Goal: Transaction & Acquisition: Purchase product/service

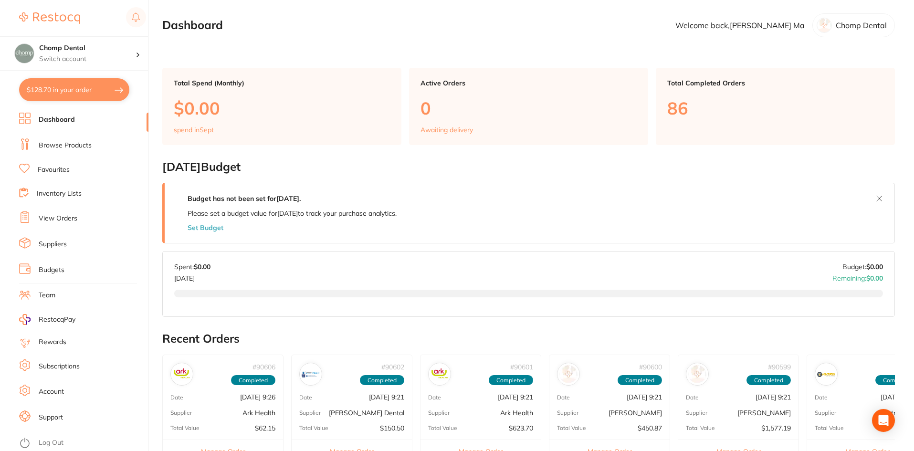
click at [70, 88] on button "$128.70 in your order" at bounding box center [74, 89] width 110 height 23
checkbox input "true"
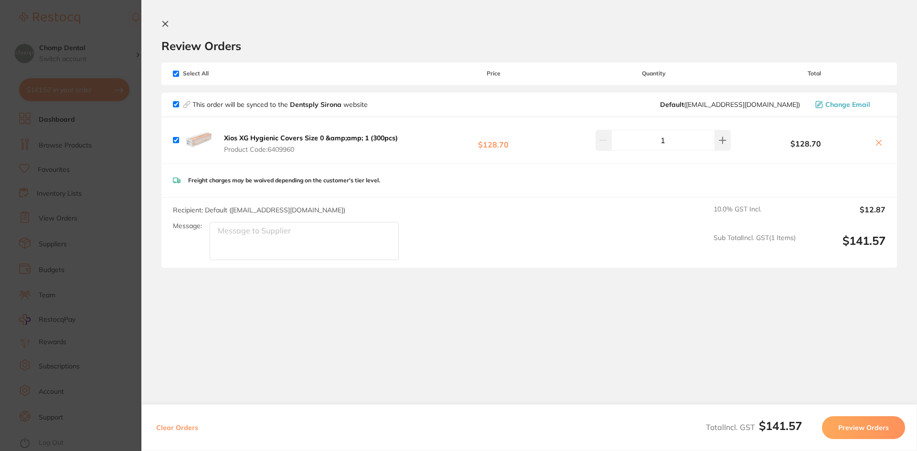
click at [872, 143] on button at bounding box center [878, 143] width 13 height 10
checkbox input "false"
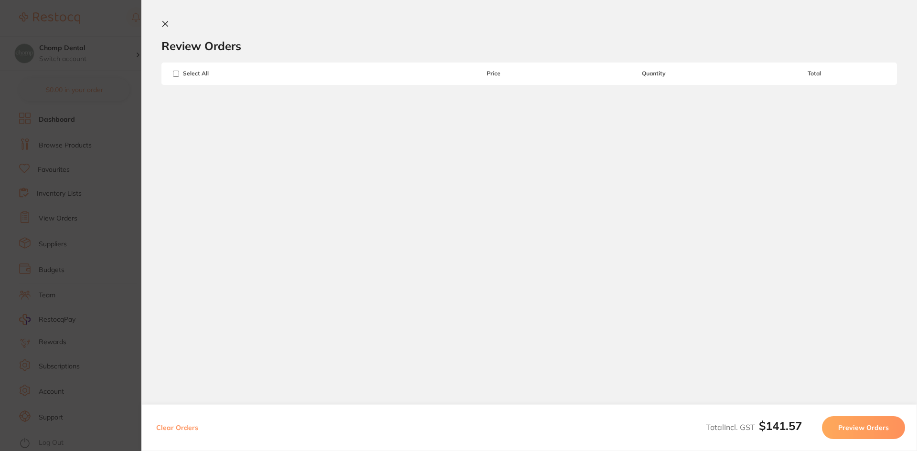
click at [75, 150] on section "Update RRP Set your pre negotiated price for this item. Item Agreed RRP (excl. …" at bounding box center [458, 225] width 917 height 451
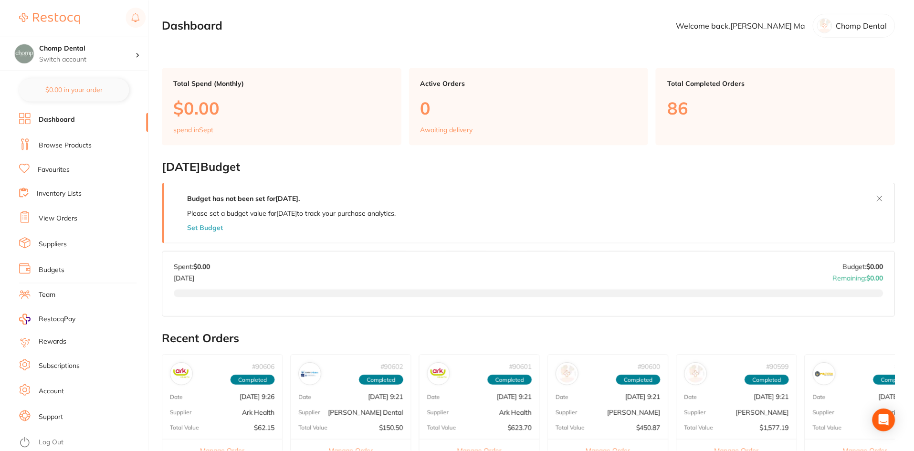
scroll to position [3, 0]
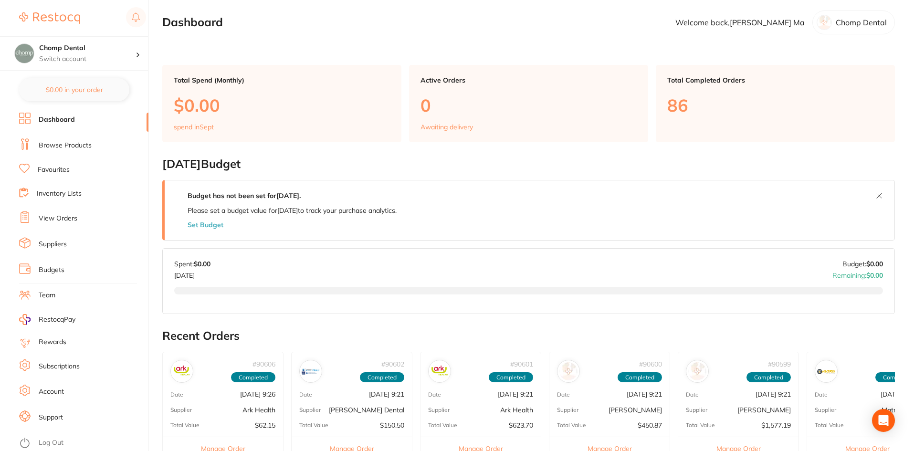
click at [73, 144] on link "Browse Products" at bounding box center [65, 146] width 53 height 10
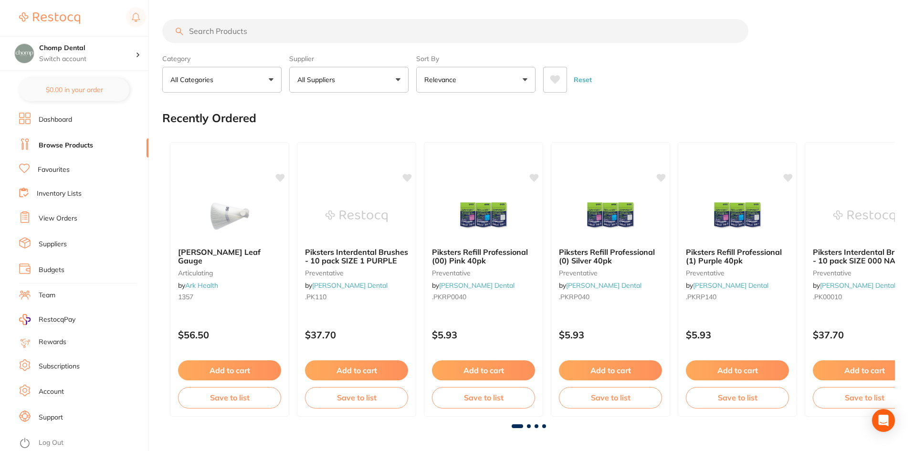
click at [262, 32] on input "search" at bounding box center [455, 31] width 586 height 24
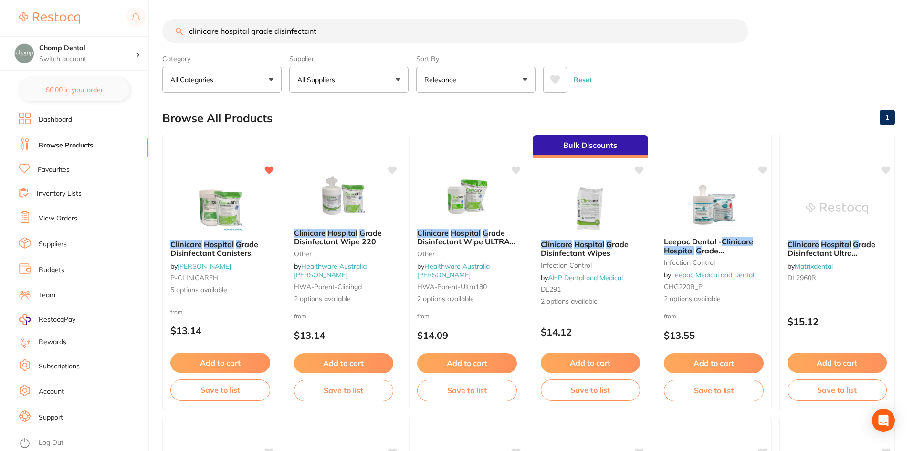
type input "clinicare hospital grade disinfectant"
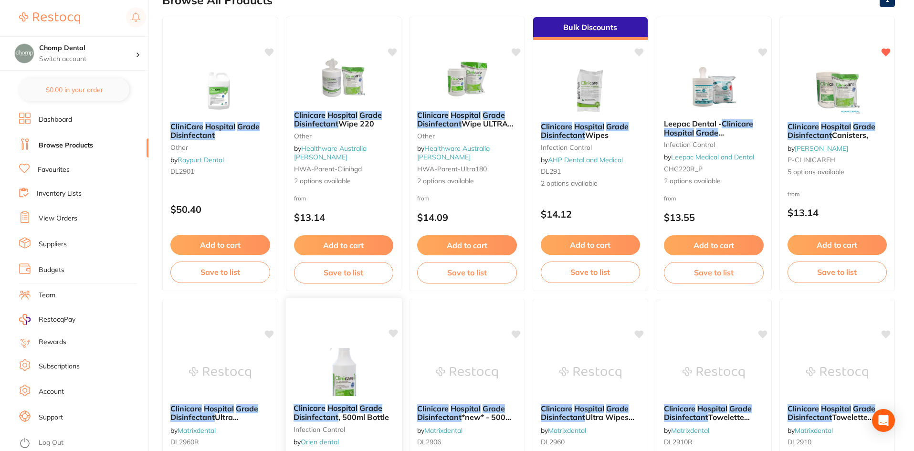
scroll to position [239, 0]
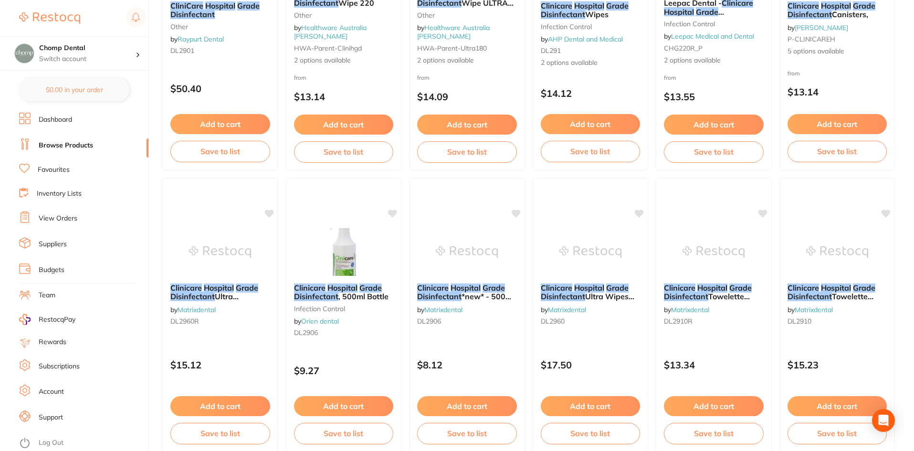
click at [349, 259] on img at bounding box center [344, 252] width 62 height 48
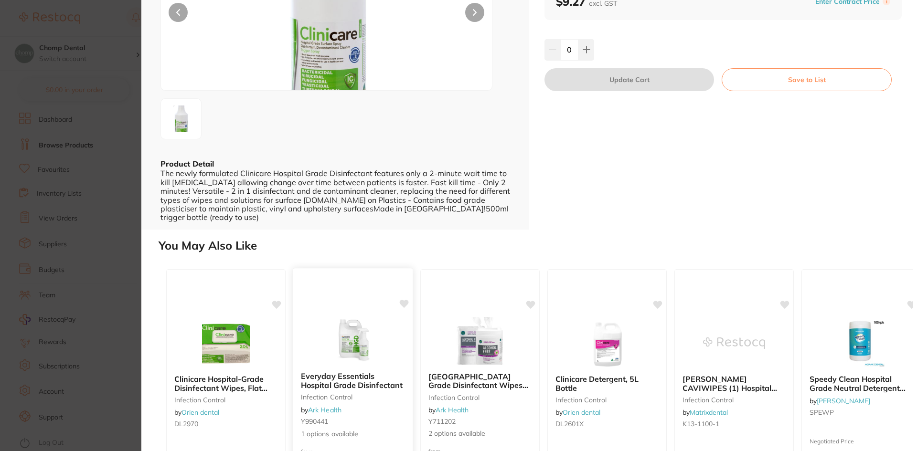
scroll to position [224, 0]
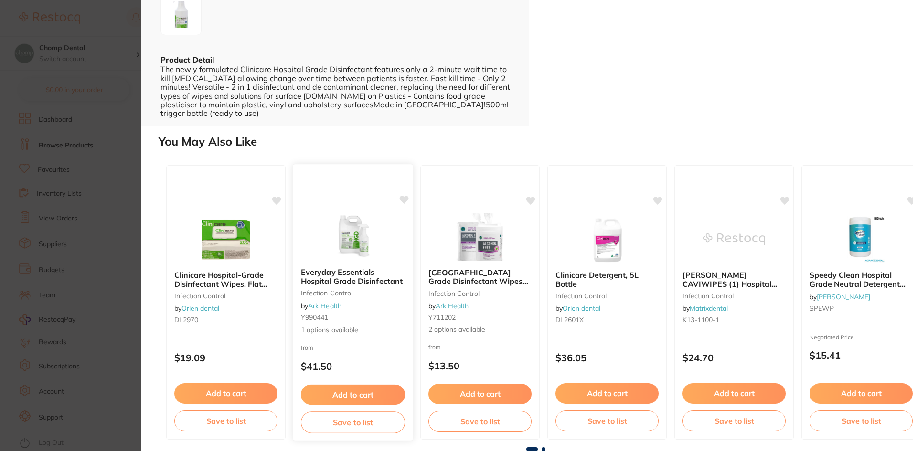
click at [372, 252] on img at bounding box center [352, 236] width 63 height 48
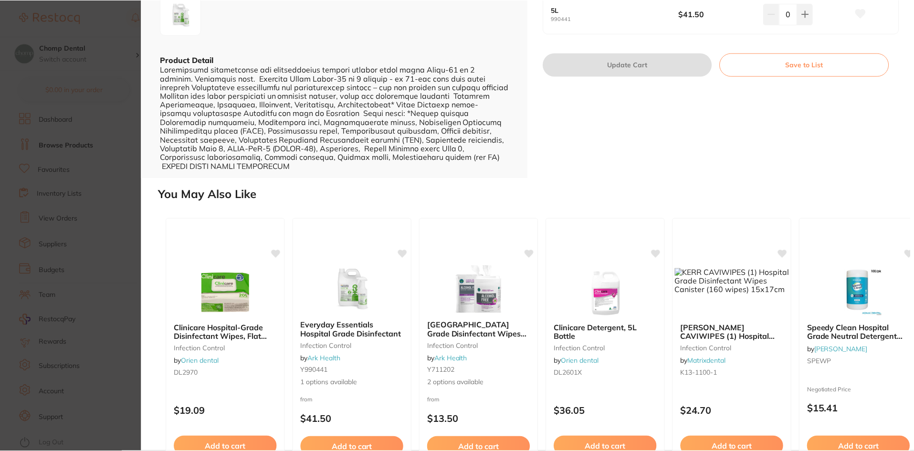
scroll to position [239, 0]
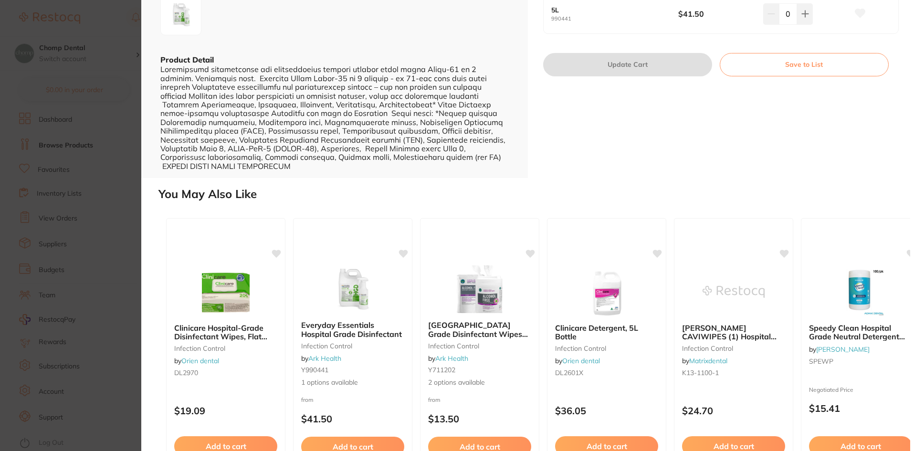
drag, startPoint x: 102, startPoint y: 126, endPoint x: 99, endPoint y: 62, distance: 64.5
click at [99, 62] on section "Everyday Essentials Hospital Grade Disinfectant infection control by Ark Health…" at bounding box center [457, 225] width 914 height 451
